Goal: Contribute content

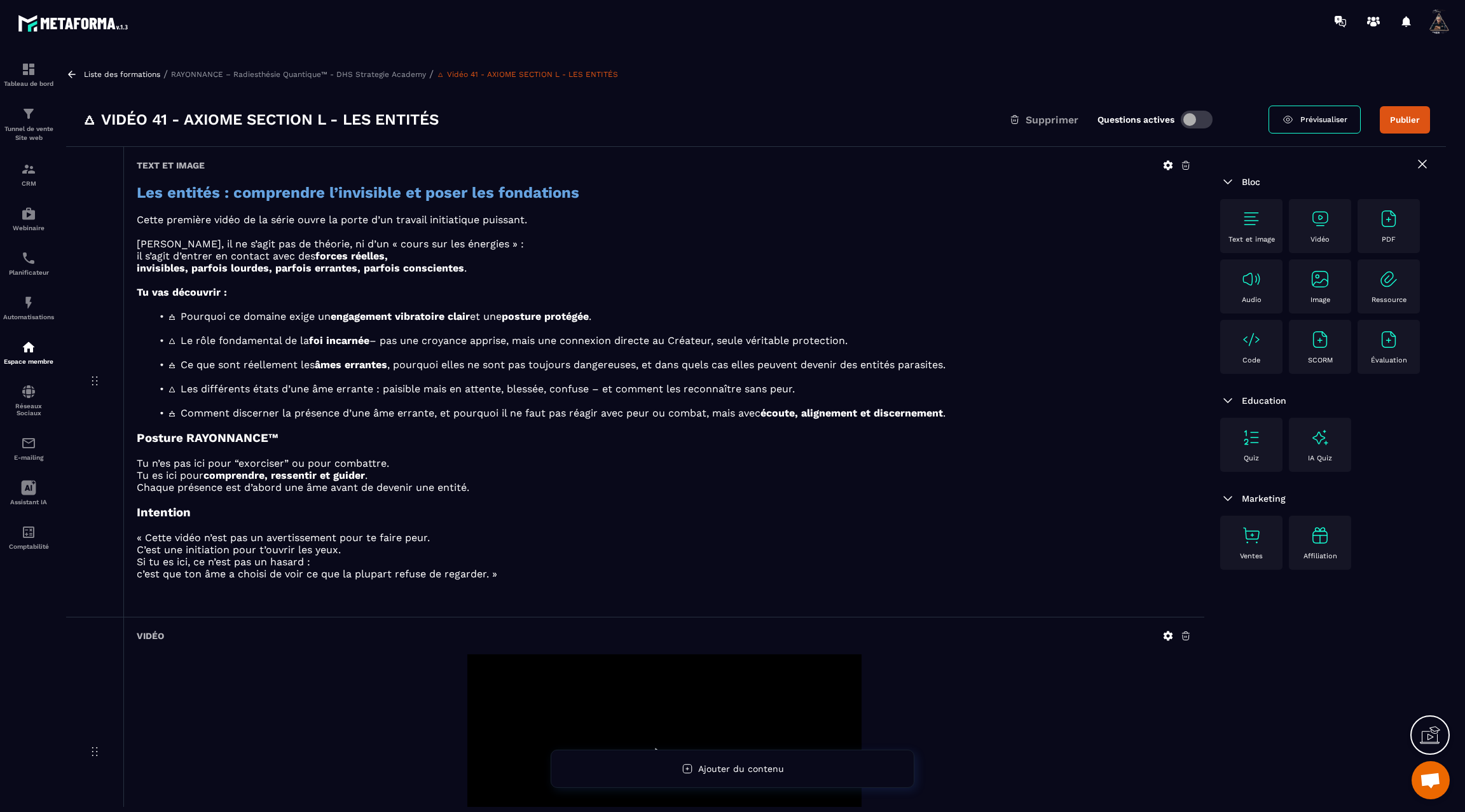
click at [74, 71] on icon at bounding box center [72, 75] width 12 height 12
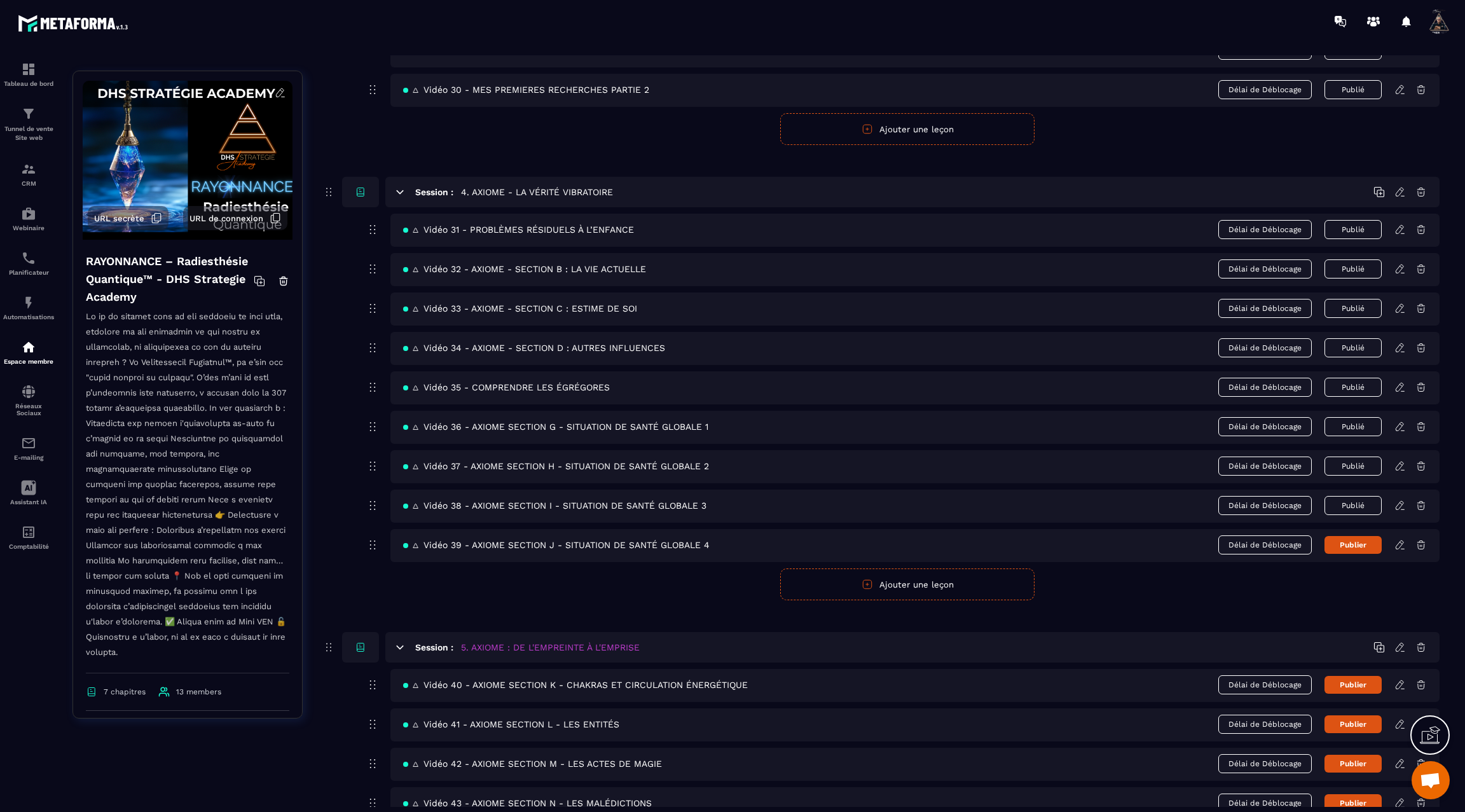
scroll to position [1468, 0]
click at [1401, 540] on icon at bounding box center [1399, 544] width 8 height 8
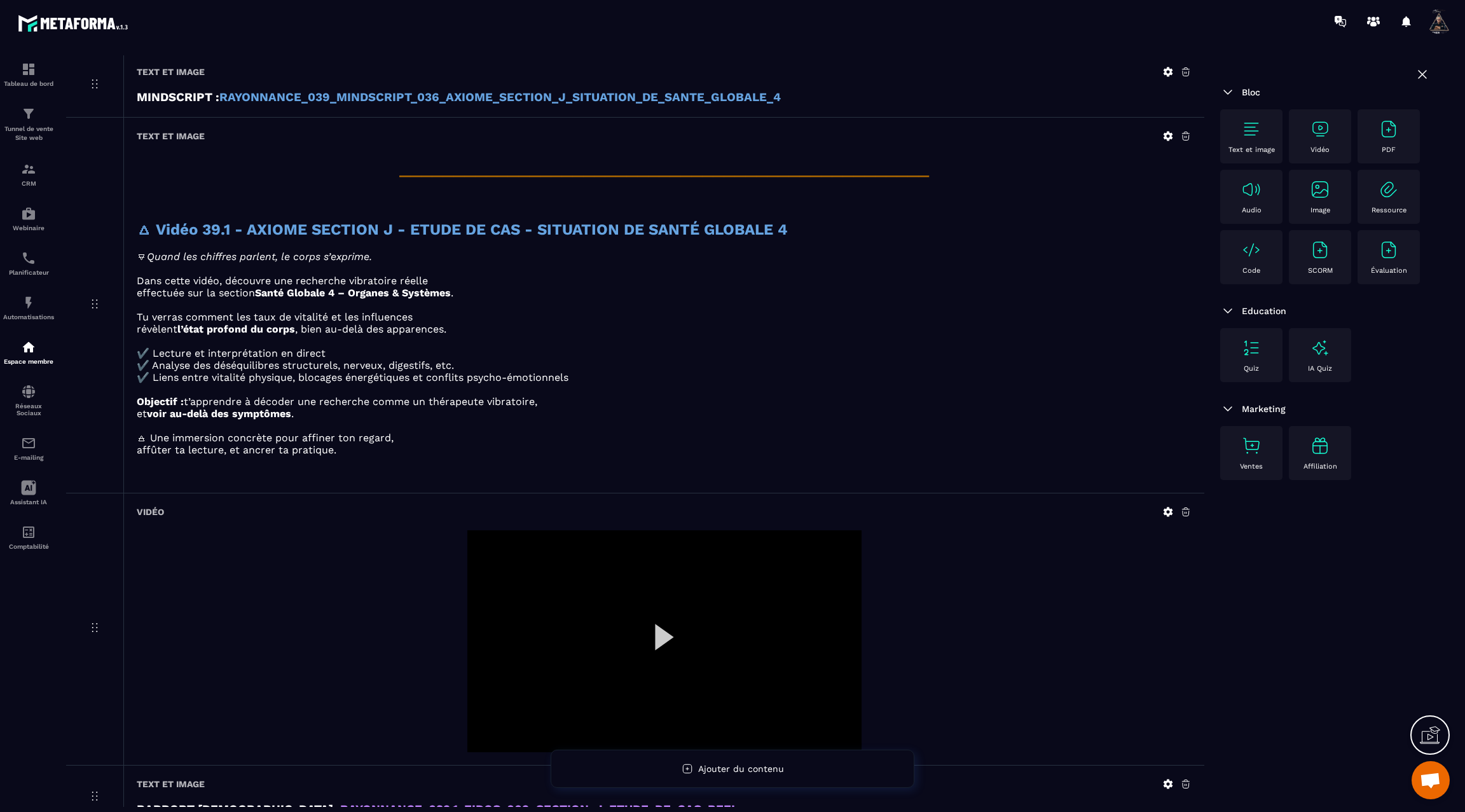
scroll to position [715, 0]
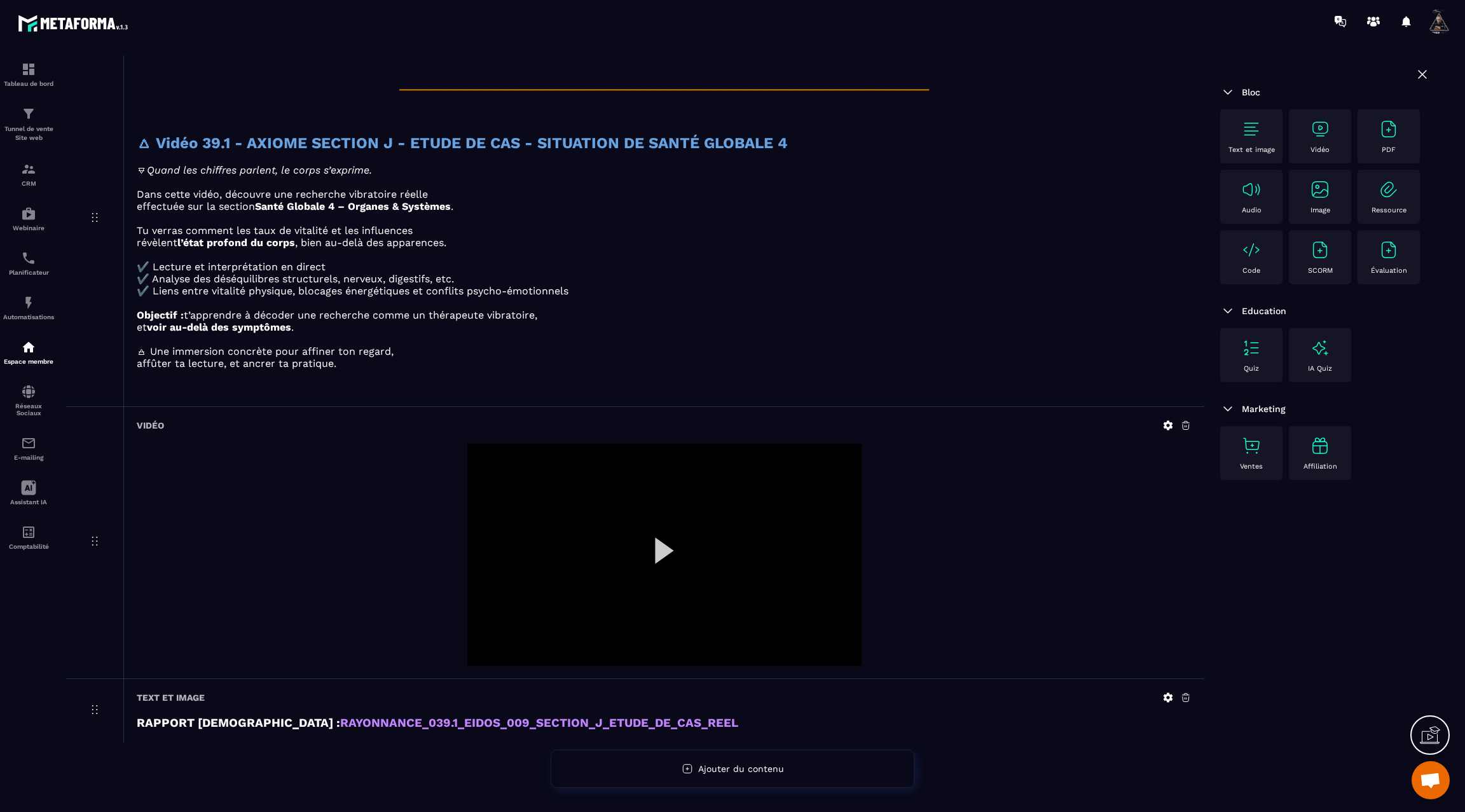
click at [1169, 426] on icon at bounding box center [1168, 424] width 9 height 9
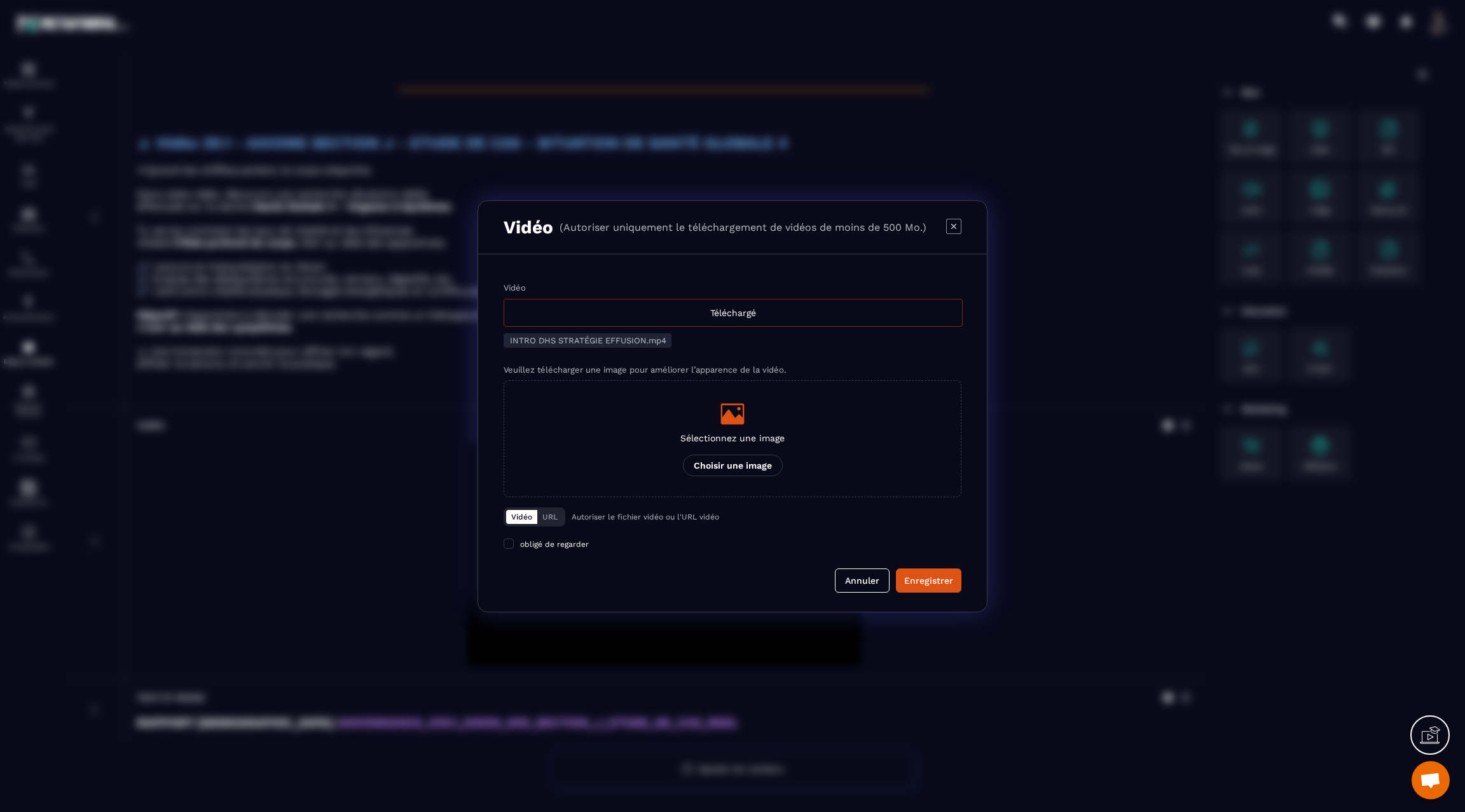
click at [652, 304] on div "Téléchargé" at bounding box center [733, 312] width 459 height 28
click at [0, 0] on input "Vidéo Téléchargé" at bounding box center [0, 0] width 0 height 0
click at [934, 575] on div "Enregistrer" at bounding box center [928, 580] width 49 height 13
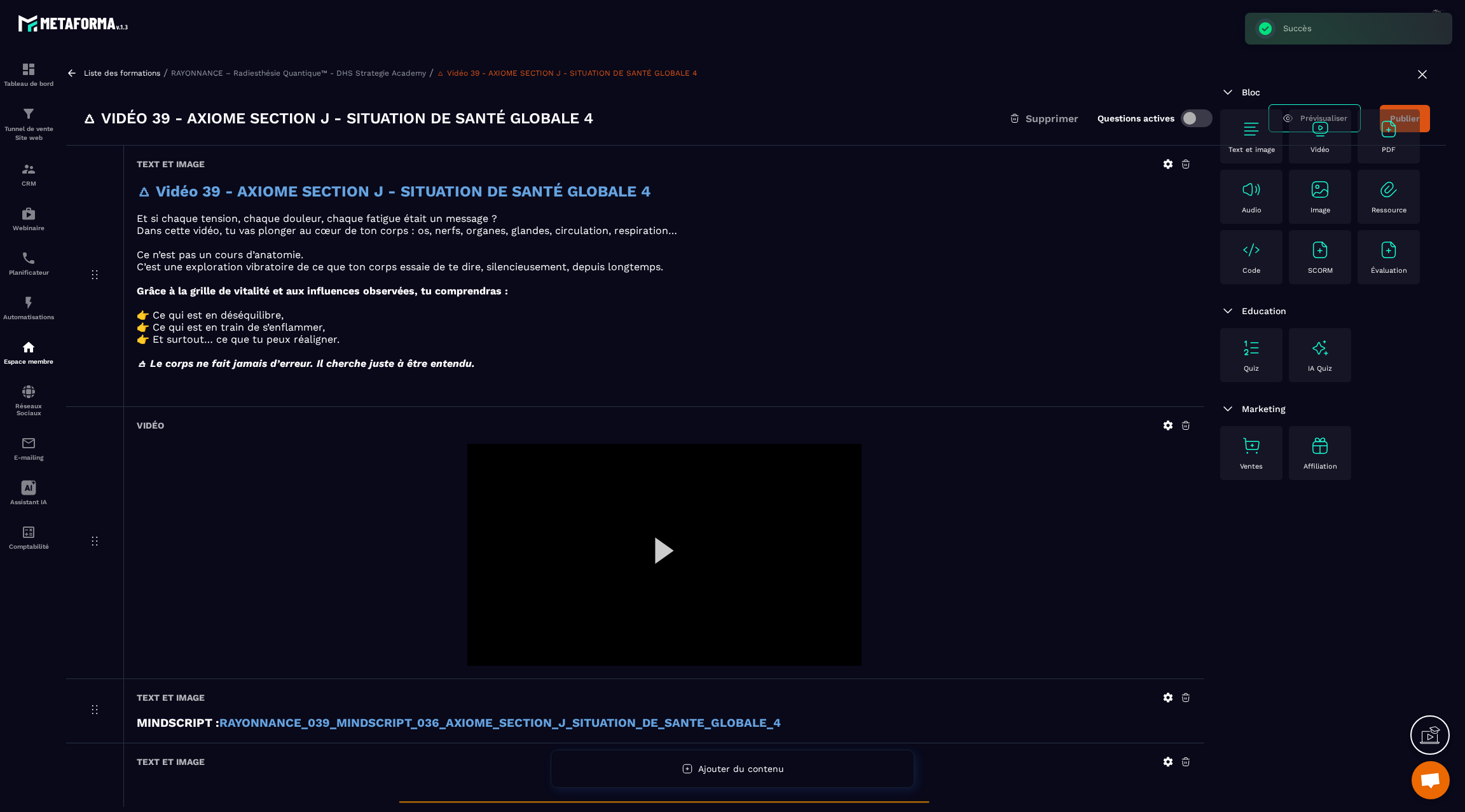
scroll to position [0, 0]
